Goal: Task Accomplishment & Management: Complete application form

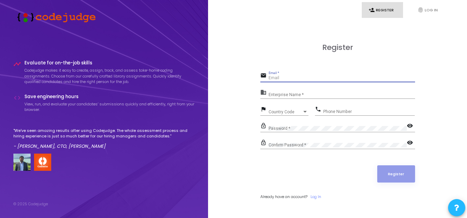
click at [301, 76] on input "Email *" at bounding box center [342, 78] width 147 height 5
type input "[EMAIL_ADDRESS][DOMAIN_NAME]"
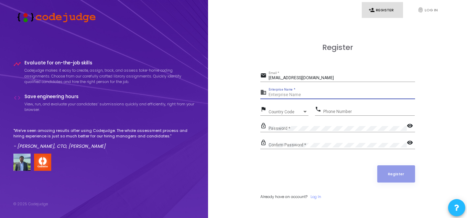
click at [282, 94] on input "Enterprise Name *" at bounding box center [342, 95] width 147 height 5
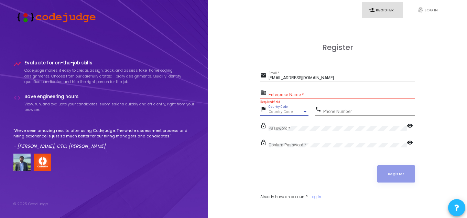
click at [285, 110] on span "Country Code" at bounding box center [281, 111] width 24 height 4
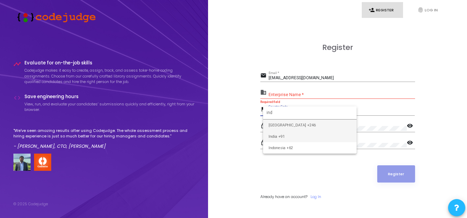
type input "ind"
click at [284, 139] on span "India +91" at bounding box center [310, 136] width 83 height 11
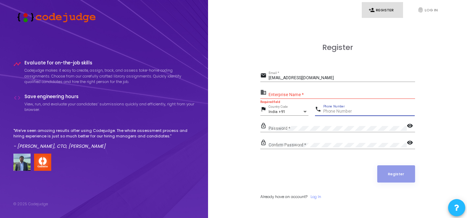
click at [350, 110] on input "Phone Number" at bounding box center [369, 111] width 92 height 5
type input "9548880179"
